Goal: Information Seeking & Learning: Learn about a topic

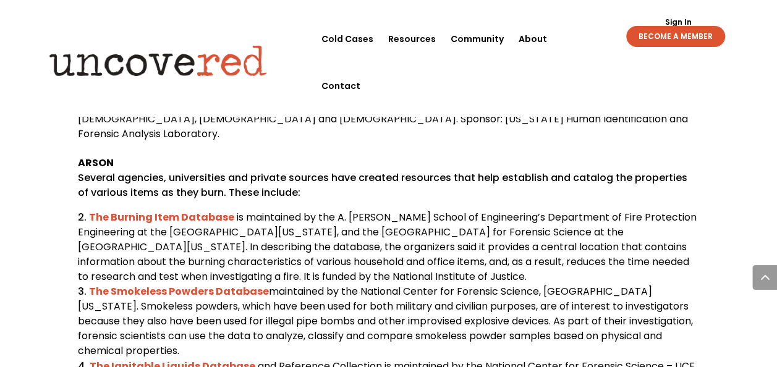
scroll to position [865, 0]
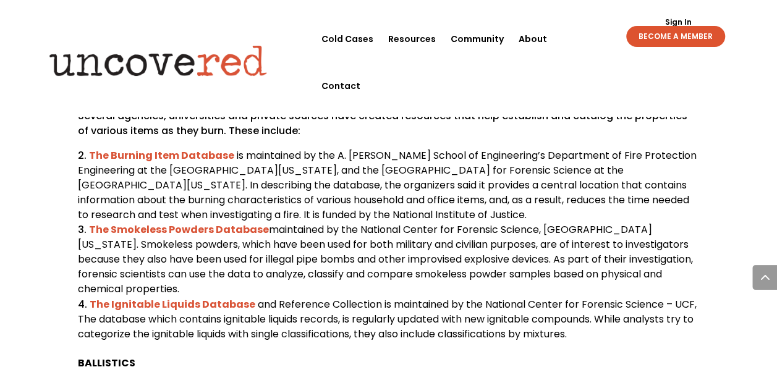
click at [165, 154] on b "The Burning Item Database" at bounding box center [161, 155] width 145 height 14
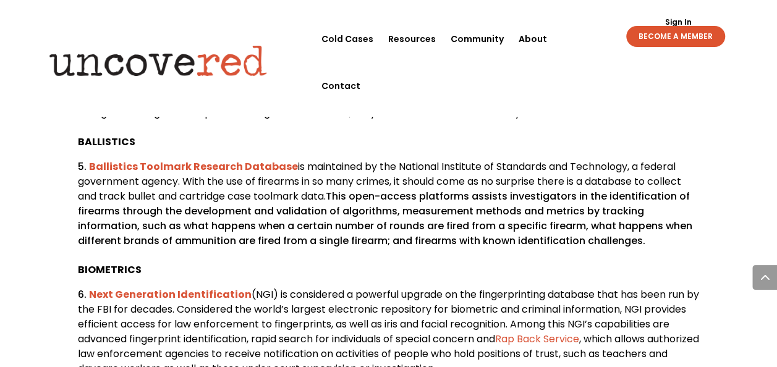
scroll to position [1106, 0]
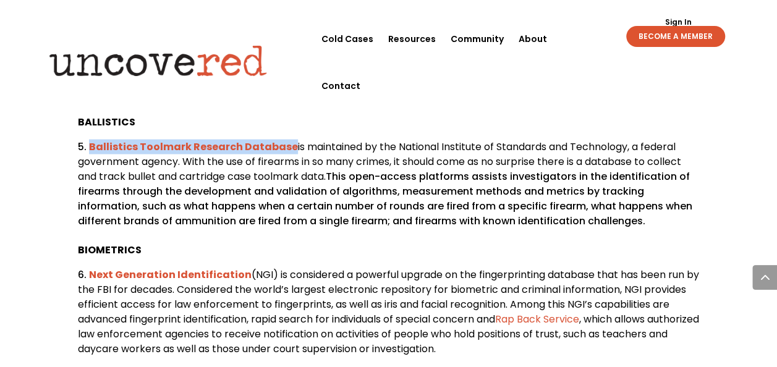
drag, startPoint x: 86, startPoint y: 145, endPoint x: 287, endPoint y: 146, distance: 200.2
click at [287, 146] on li "Ballistics Toolmark Research Database is maintained by the National Institute o…" at bounding box center [388, 183] width 621 height 89
drag, startPoint x: 287, startPoint y: 146, endPoint x: 274, endPoint y: 146, distance: 13.0
copy b "Ballistics Toolmark Research Database"
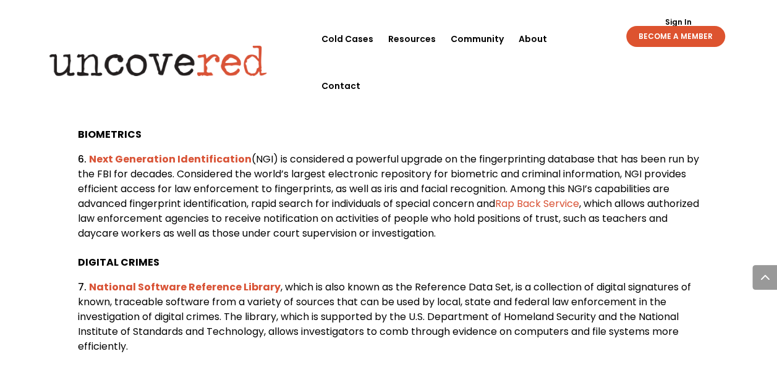
scroll to position [1229, 0]
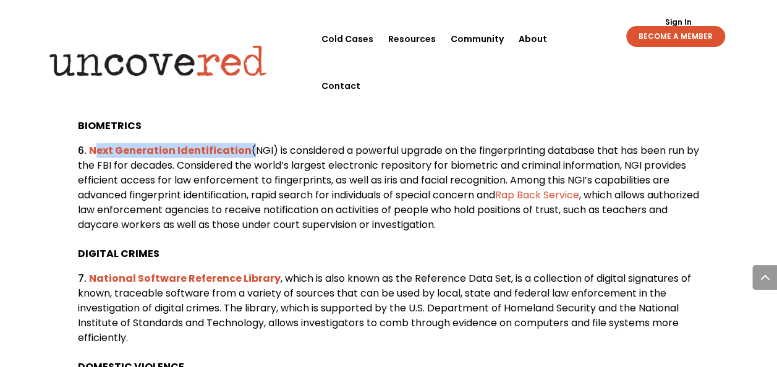
drag, startPoint x: 243, startPoint y: 149, endPoint x: 92, endPoint y: 145, distance: 151.4
click at [92, 145] on li "Next Generation Identification (NGI) is considered a powerful upgrade on the fi…" at bounding box center [388, 187] width 621 height 89
drag, startPoint x: 92, startPoint y: 145, endPoint x: 120, endPoint y: 146, distance: 27.8
copy li "Next Generation Identification"
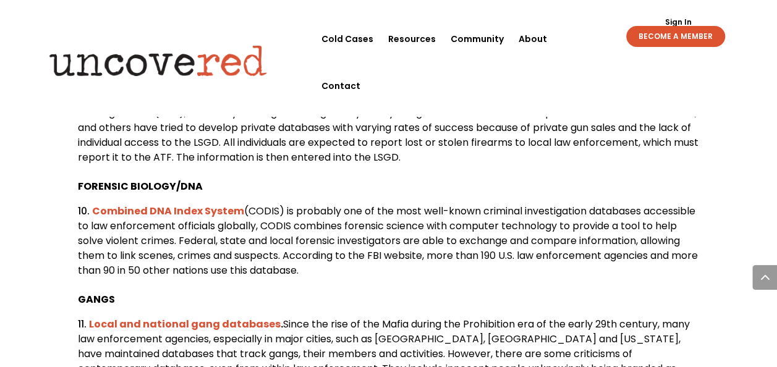
scroll to position [1662, 0]
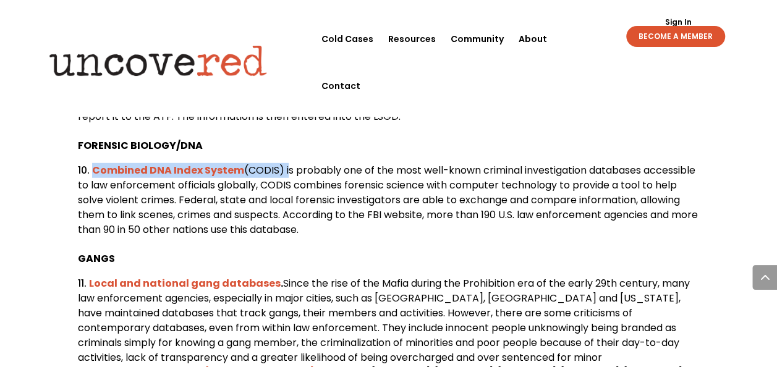
drag, startPoint x: 284, startPoint y: 170, endPoint x: 93, endPoint y: 171, distance: 190.9
click at [93, 171] on li "Combined DNA Index System (CODIS) is probably one of the most well-known crimin…" at bounding box center [388, 200] width 621 height 74
drag, startPoint x: 93, startPoint y: 171, endPoint x: 107, endPoint y: 170, distance: 14.2
copy li "Combined DNA Index System (CODIS)"
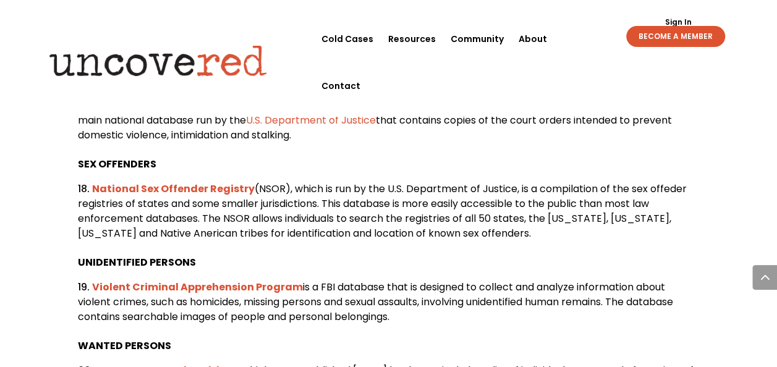
scroll to position [2465, 0]
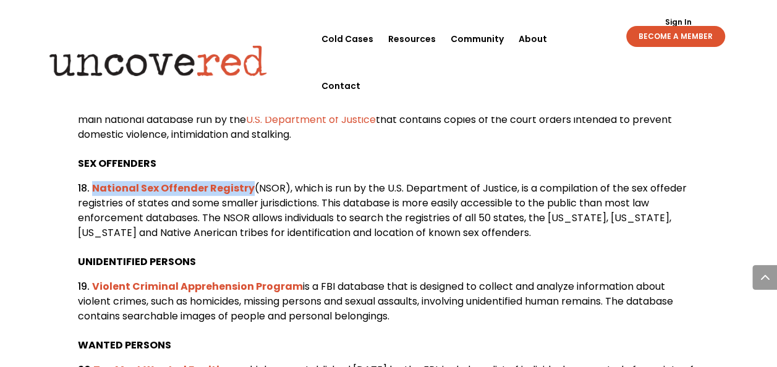
drag, startPoint x: 248, startPoint y: 189, endPoint x: 93, endPoint y: 187, distance: 155.1
click at [93, 187] on li "National Sex Offender Registry (NSOR), which is run by the U.S. Department of J…" at bounding box center [388, 210] width 621 height 59
drag, startPoint x: 93, startPoint y: 187, endPoint x: 111, endPoint y: 187, distance: 18.5
copy b "National Sex Offender Registry"
drag, startPoint x: 284, startPoint y: 186, endPoint x: 94, endPoint y: 190, distance: 190.3
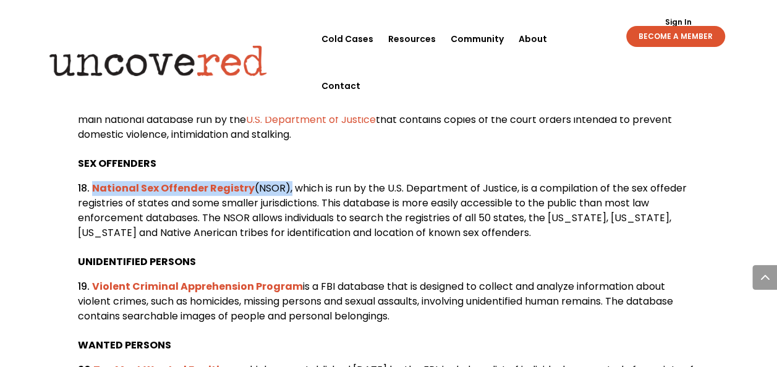
click at [94, 190] on li "National Sex Offender Registry (NSOR), which is run by the U.S. Department of J…" at bounding box center [388, 210] width 621 height 59
drag, startPoint x: 94, startPoint y: 190, endPoint x: 140, endPoint y: 188, distance: 45.8
copy li "National Sex Offender Registry (NSOR)"
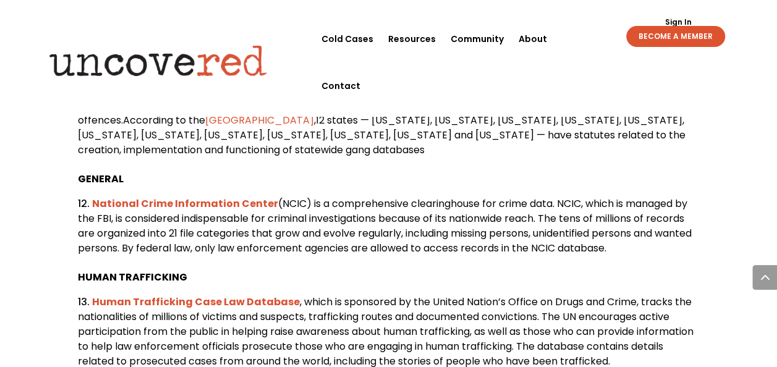
scroll to position [1889, 0]
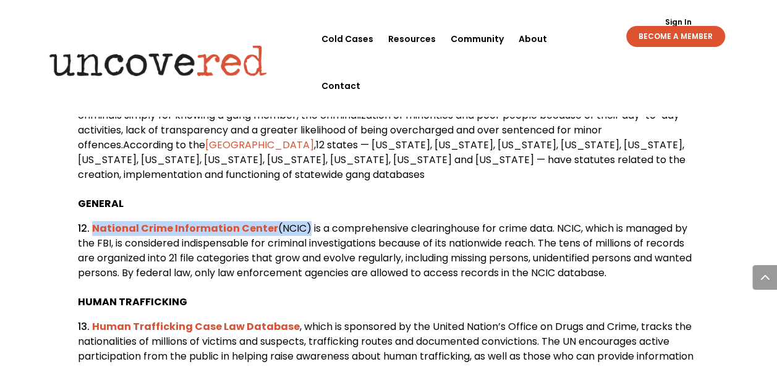
drag, startPoint x: 305, startPoint y: 229, endPoint x: 93, endPoint y: 230, distance: 211.9
click at [93, 230] on li "National Crime Information Center (NCIC) is a comprehensive clearinghouse for c…" at bounding box center [388, 250] width 621 height 59
drag, startPoint x: 93, startPoint y: 230, endPoint x: 111, endPoint y: 225, distance: 18.4
copy li "National Crime Information Center (NCIC)"
click at [756, 56] on header "Cold Cases Resources Community About Contact Cold Cases Resources Community Abo…" at bounding box center [388, 58] width 777 height 117
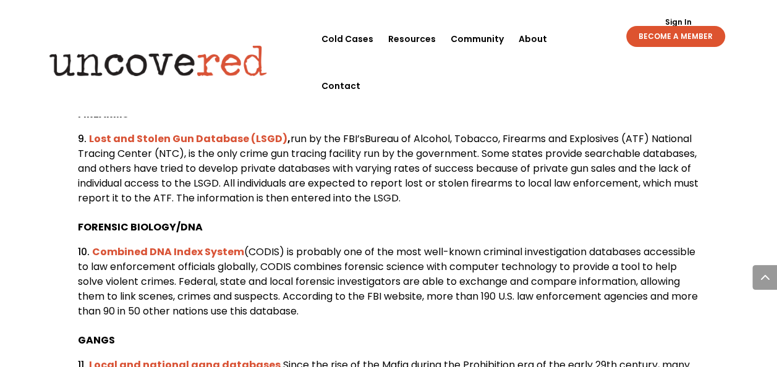
scroll to position [1642, 0]
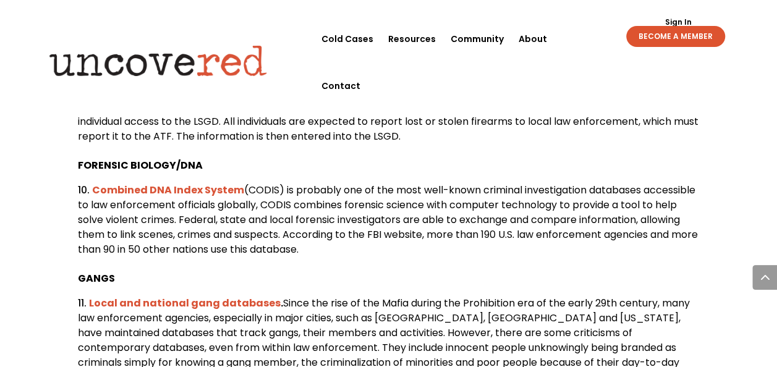
click at [163, 186] on b "Combined DNA Index System" at bounding box center [168, 190] width 152 height 14
